Goal: Task Accomplishment & Management: Manage account settings

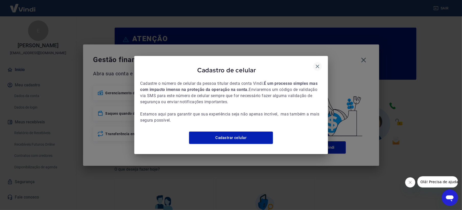
click at [321, 62] on div "Cadastro de celular" at bounding box center [231, 71] width 182 height 18
click at [320, 63] on icon "button" at bounding box center [318, 66] width 6 height 6
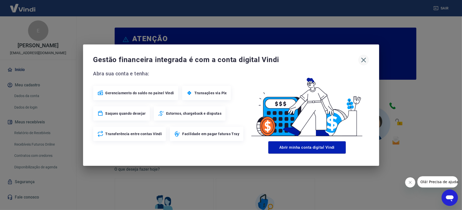
click at [368, 58] on button "button" at bounding box center [363, 60] width 11 height 11
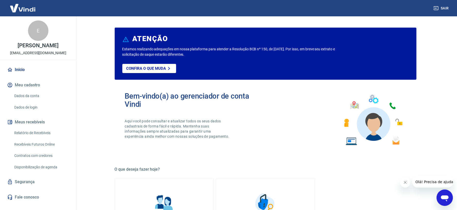
click at [41, 81] on button "Meu cadastro" at bounding box center [38, 84] width 64 height 11
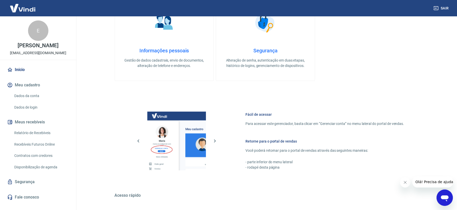
scroll to position [241, 0]
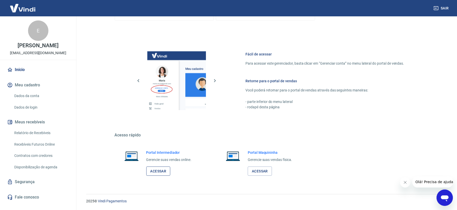
click at [158, 175] on link "Acessar" at bounding box center [158, 170] width 24 height 9
